Goal: Information Seeking & Learning: Understand process/instructions

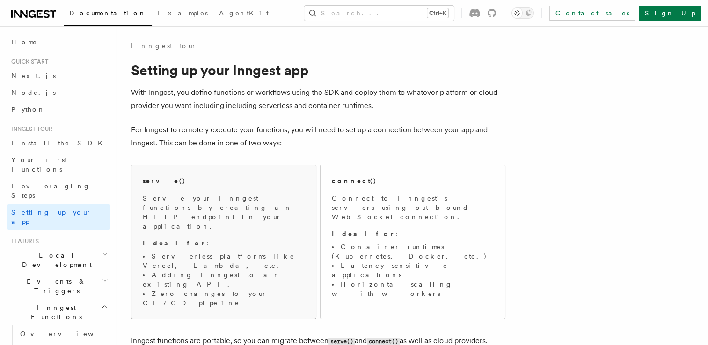
click at [235, 213] on span "Serve your Inngest functions by creating an HTTP endpoint in your application. …" at bounding box center [224, 251] width 162 height 114
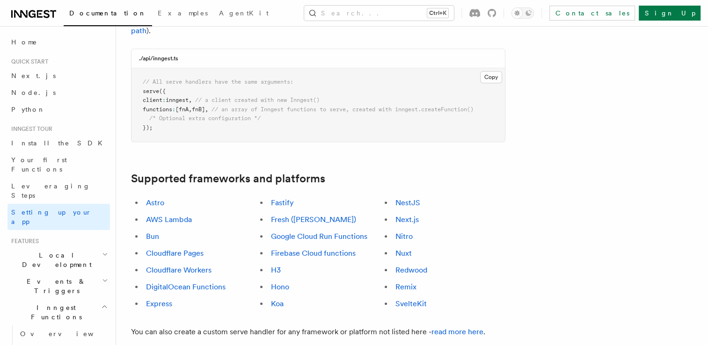
scroll to position [443, 0]
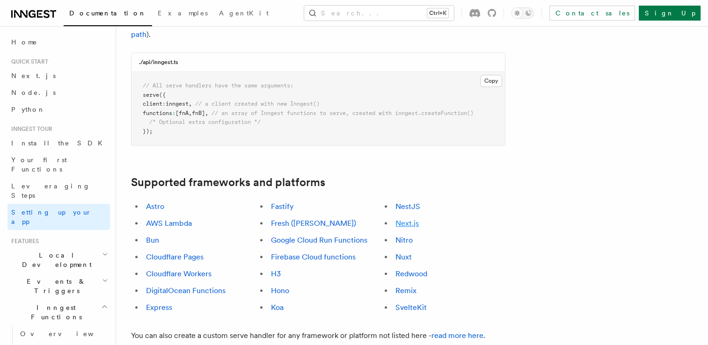
click at [408, 219] on link "Next.js" at bounding box center [407, 223] width 23 height 9
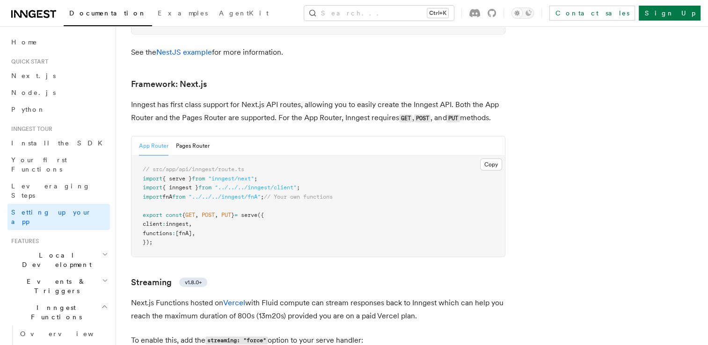
scroll to position [5722, 0]
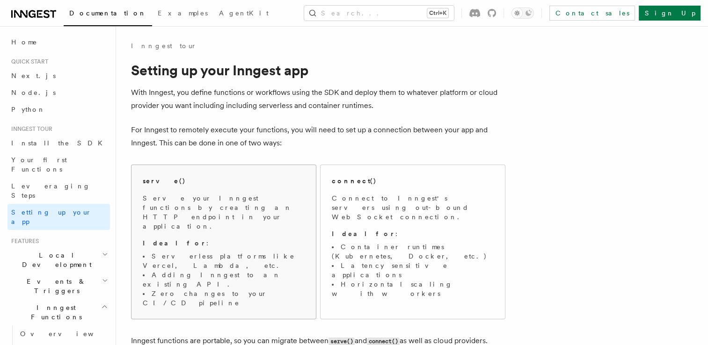
click at [258, 190] on div "serve() Serve your Inngest functions by creating an HTTP endpoint in your appli…" at bounding box center [224, 242] width 162 height 132
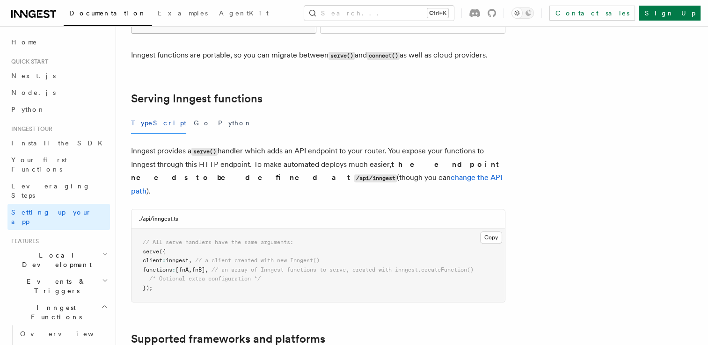
scroll to position [286, 0]
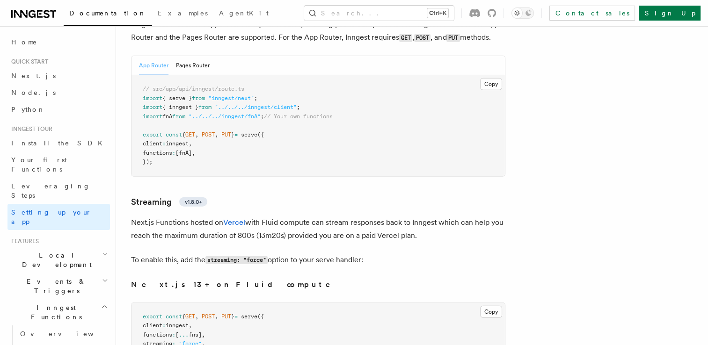
scroll to position [5804, 0]
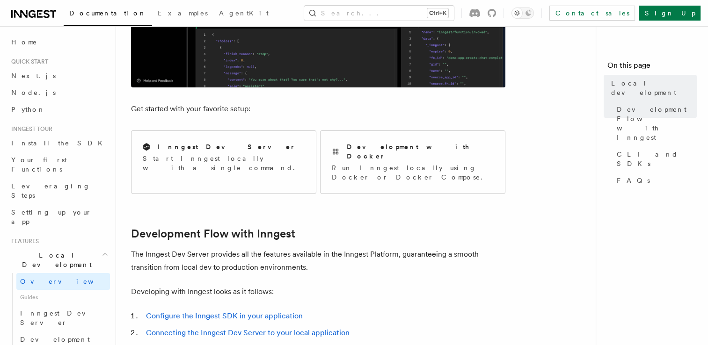
scroll to position [303, 0]
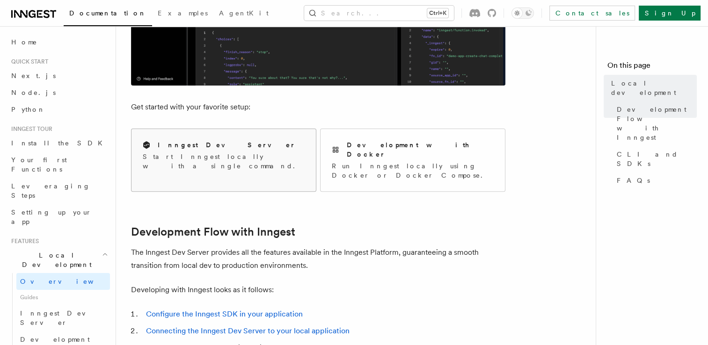
click at [255, 158] on p "Start Inngest locally with a single command." at bounding box center [224, 161] width 162 height 19
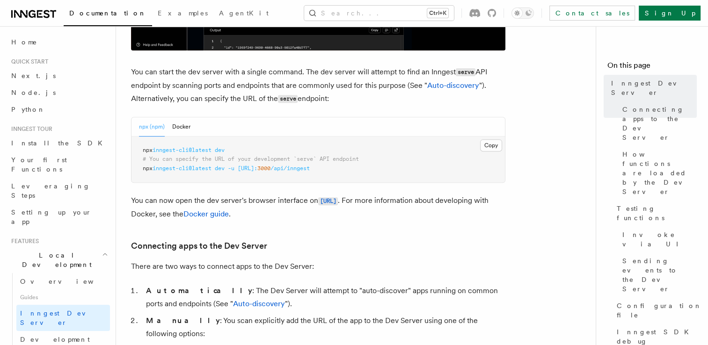
scroll to position [357, 0]
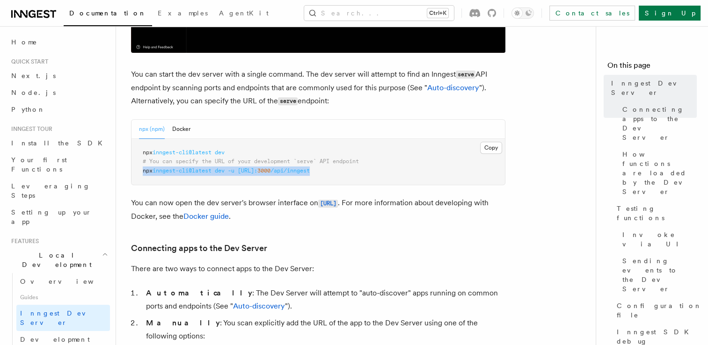
drag, startPoint x: 141, startPoint y: 172, endPoint x: 371, endPoint y: 176, distance: 230.3
click at [371, 176] on pre "npx inngest-cli@latest dev # You can specify the URL of your development `serve…" at bounding box center [319, 162] width 374 height 46
copy span "npx inngest-cli@latest dev -u http://localhost: 3000 /api/inngest"
